Goal: Information Seeking & Learning: Learn about a topic

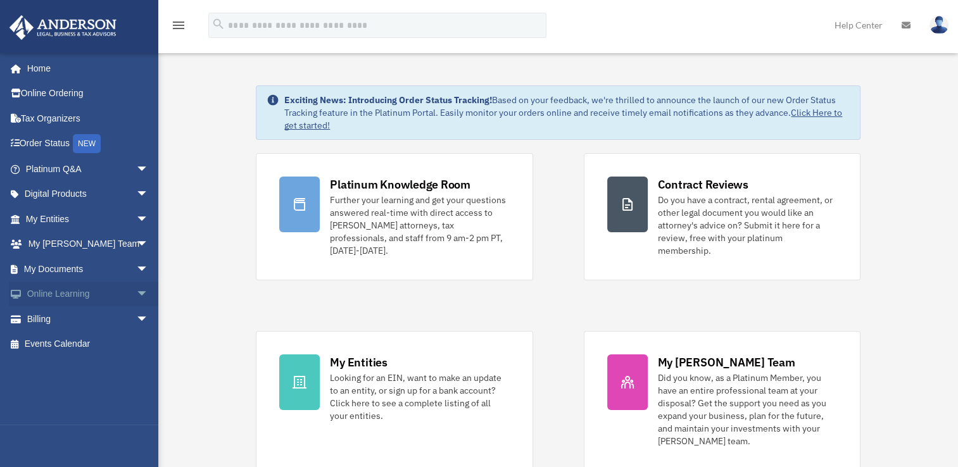
click at [136, 293] on span "arrow_drop_down" at bounding box center [148, 295] width 25 height 26
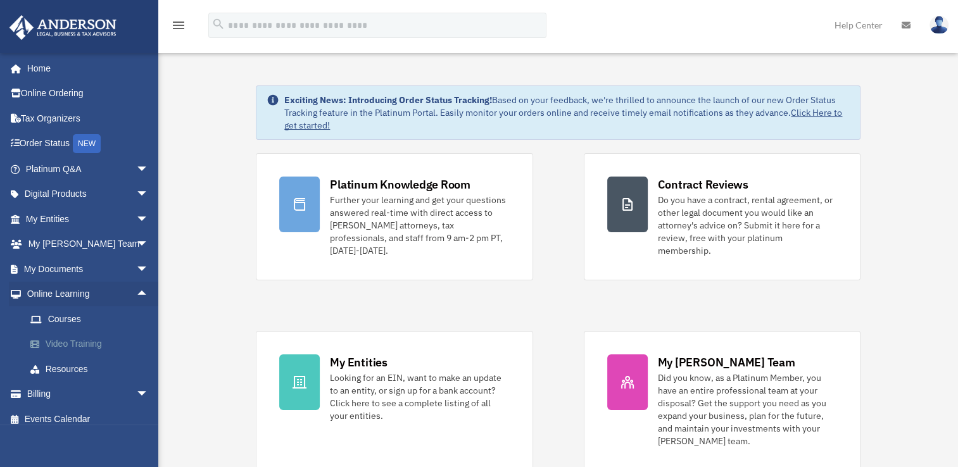
click at [82, 343] on link "Video Training" at bounding box center [93, 344] width 150 height 25
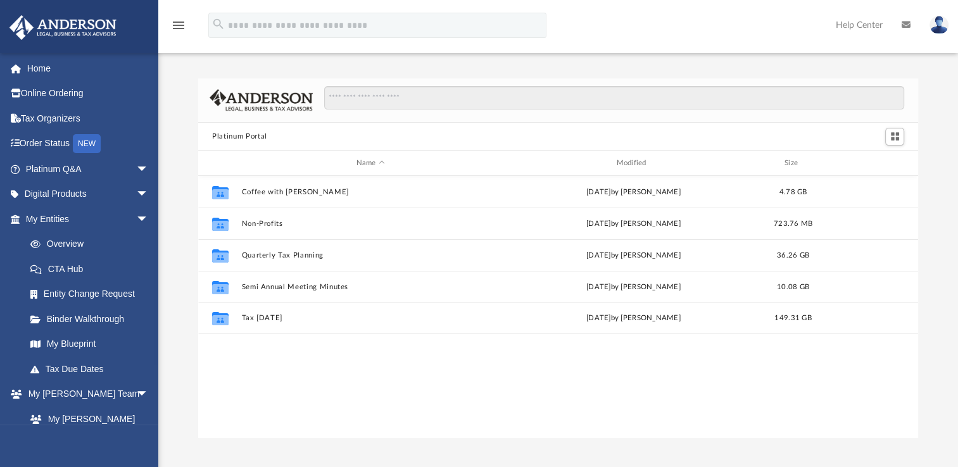
scroll to position [278, 709]
click at [136, 194] on span "arrow_drop_down" at bounding box center [148, 195] width 25 height 26
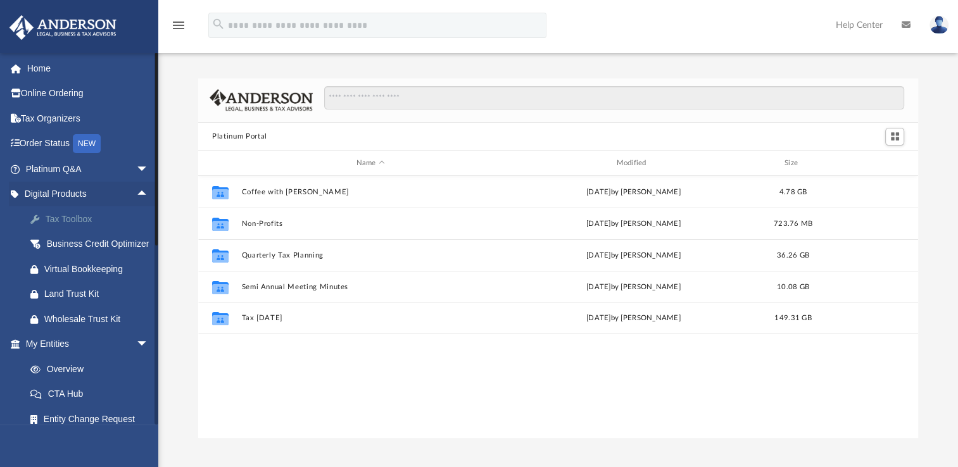
click at [88, 220] on div "Tax Toolbox" at bounding box center [98, 220] width 108 height 16
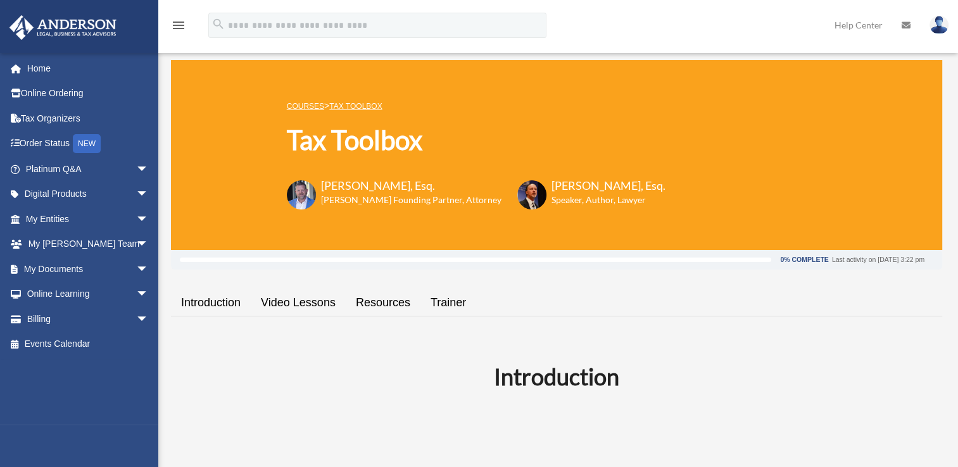
click at [291, 305] on link "Video Lessons" at bounding box center [298, 303] width 95 height 36
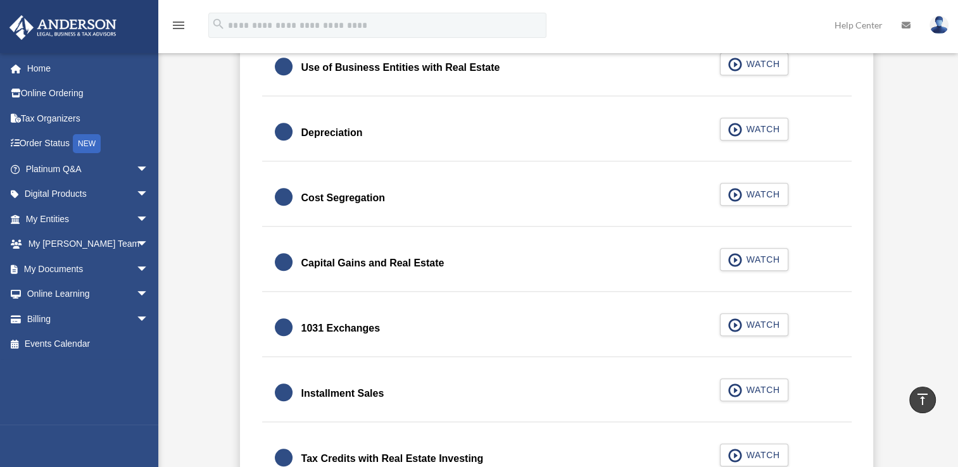
scroll to position [1371, 0]
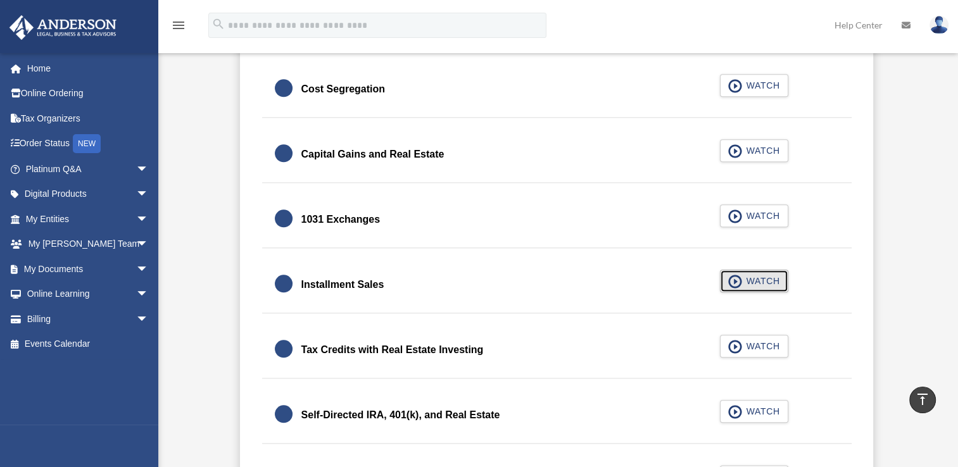
click at [735, 282] on span "button" at bounding box center [735, 282] width 15 height 14
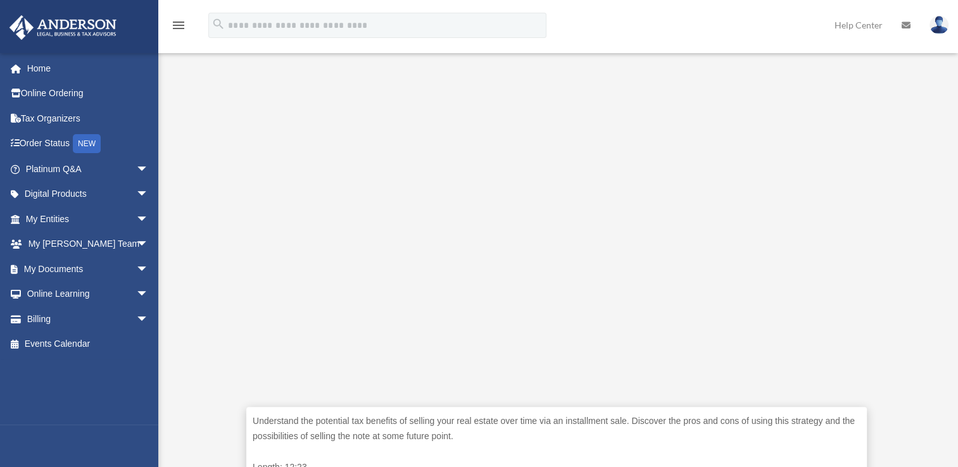
scroll to position [285, 0]
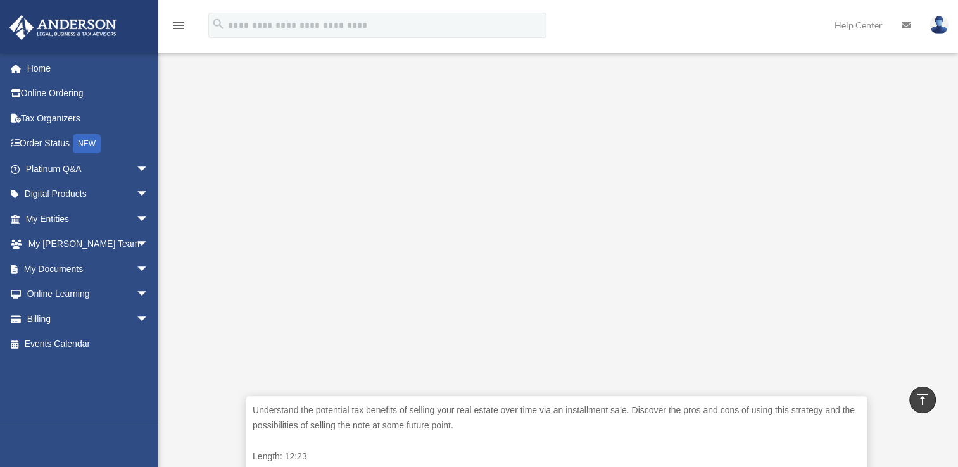
click at [928, 80] on div "Understand the potential tax benefits of selling your real estate over time via…" at bounding box center [556, 263] width 771 height 481
